Goal: Check status: Check status

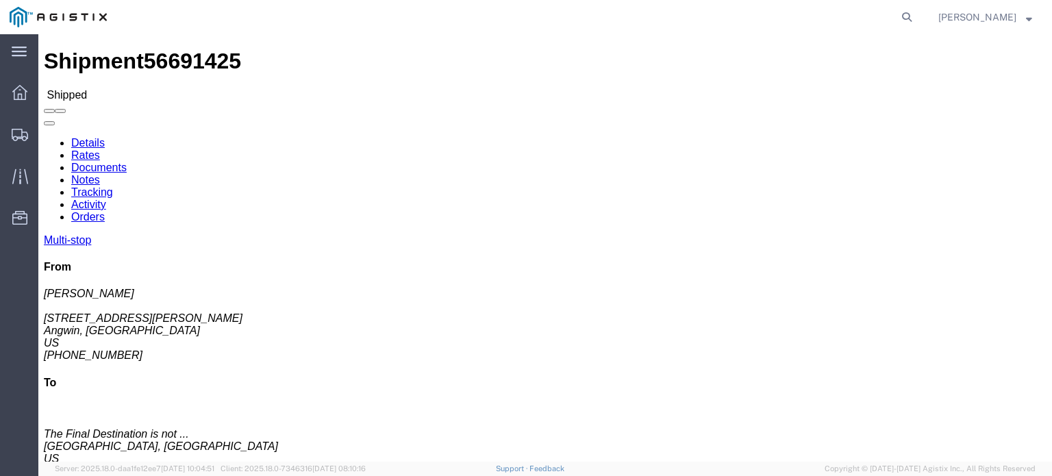
click link "Documents"
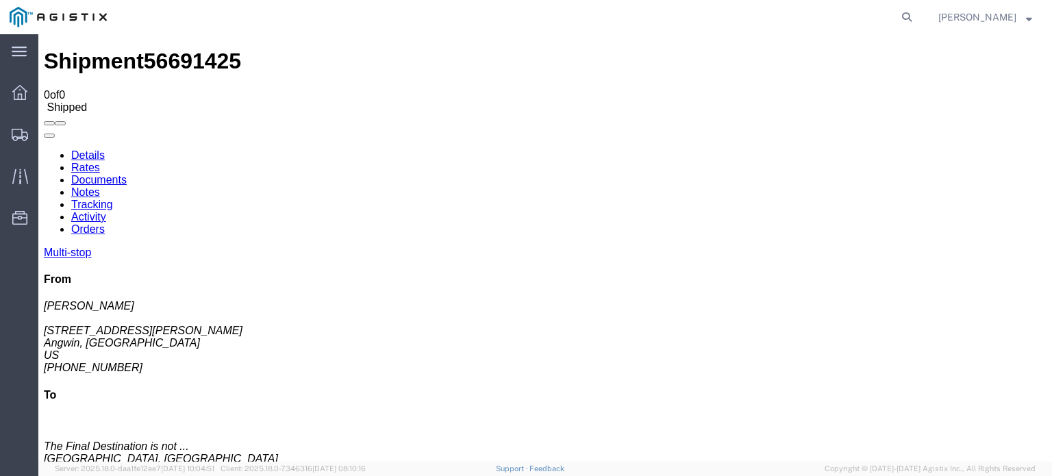
click at [113, 199] on link "Tracking" at bounding box center [92, 205] width 42 height 12
click at [44, 149] on icon at bounding box center [44, 149] width 0 height 0
